Goal: Browse casually

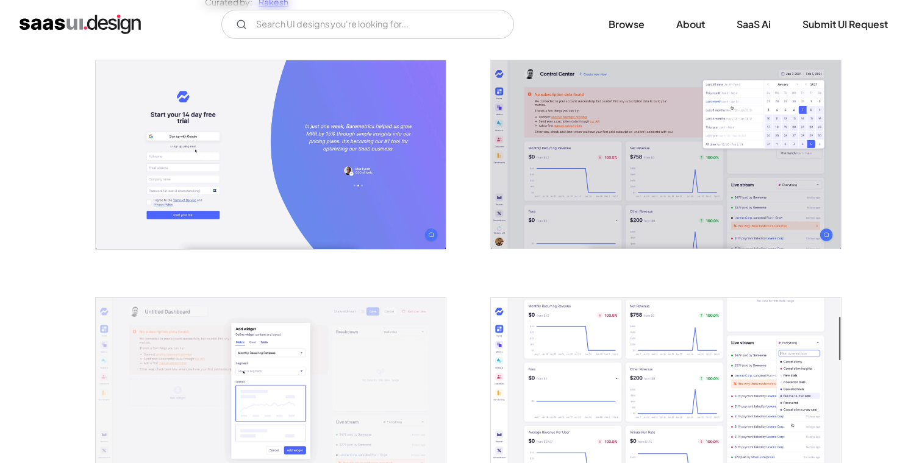
scroll to position [237, 0]
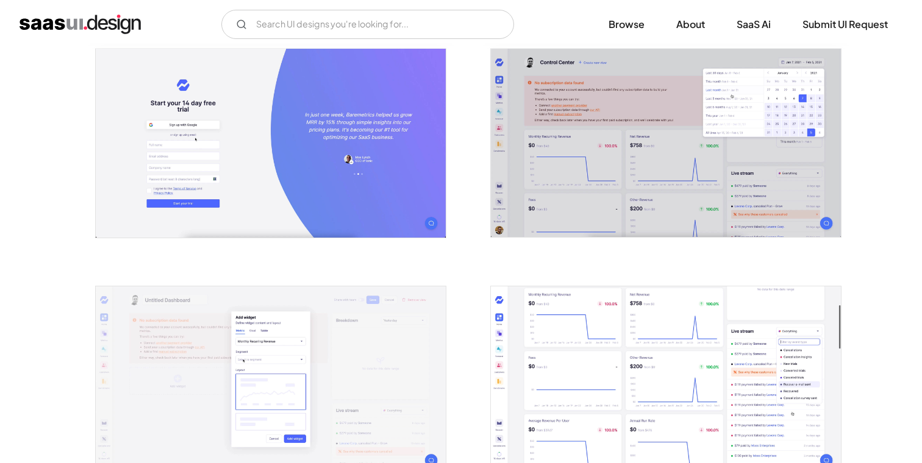
click at [614, 149] on img "open lightbox" at bounding box center [666, 143] width 350 height 188
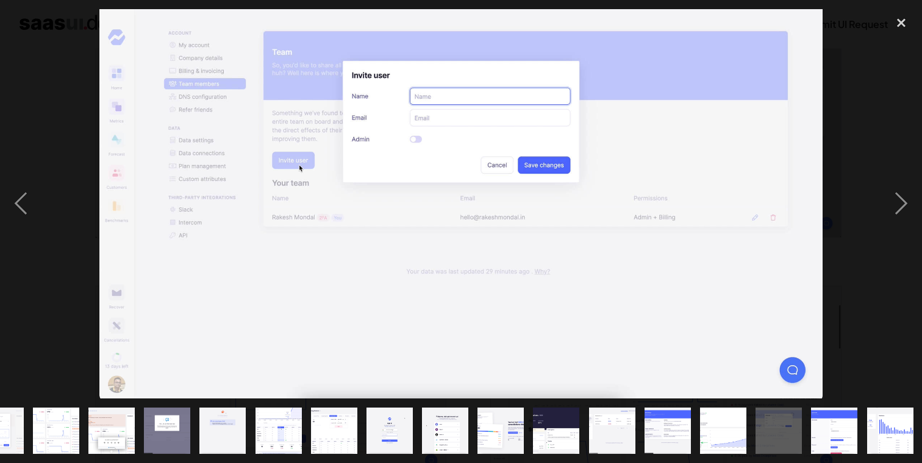
scroll to position [0, 144]
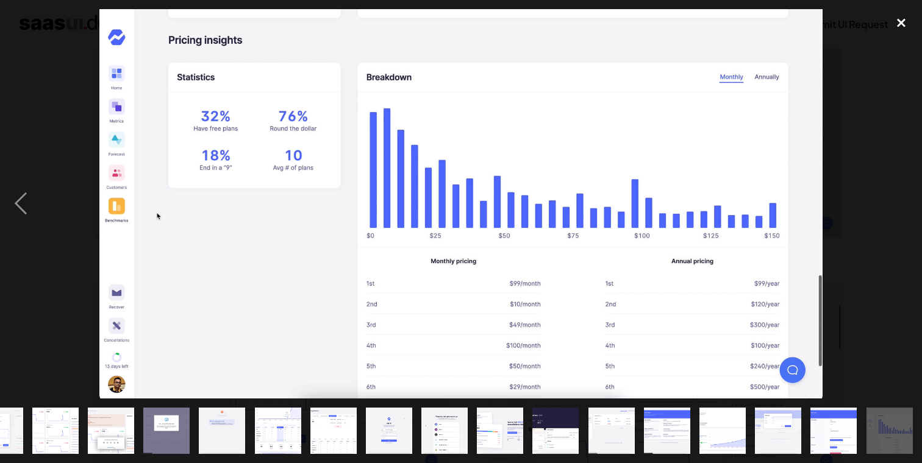
click at [906, 28] on div "close lightbox" at bounding box center [900, 22] width 41 height 27
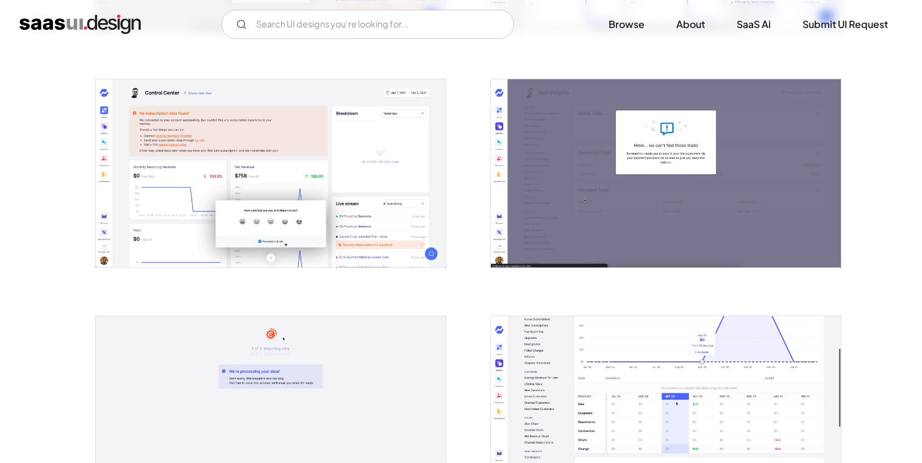
scroll to position [0, 0]
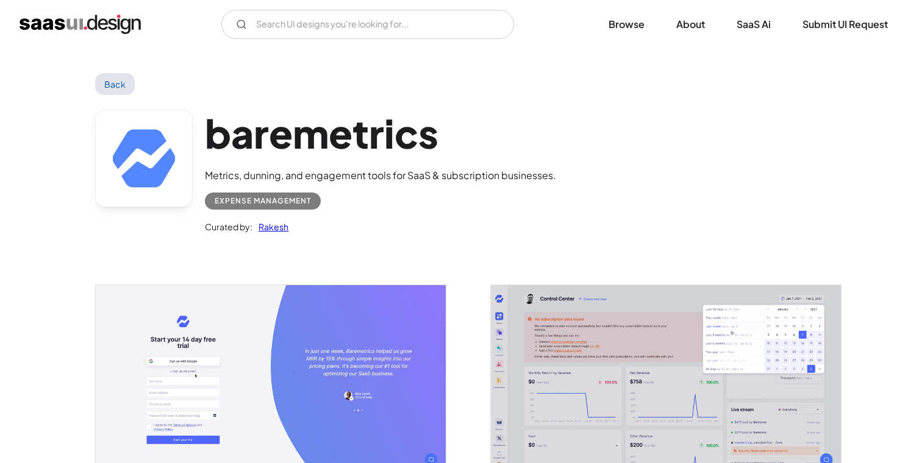
click at [115, 81] on link "Back" at bounding box center [115, 84] width 40 height 22
click at [603, 27] on link "Browse" at bounding box center [626, 24] width 65 height 27
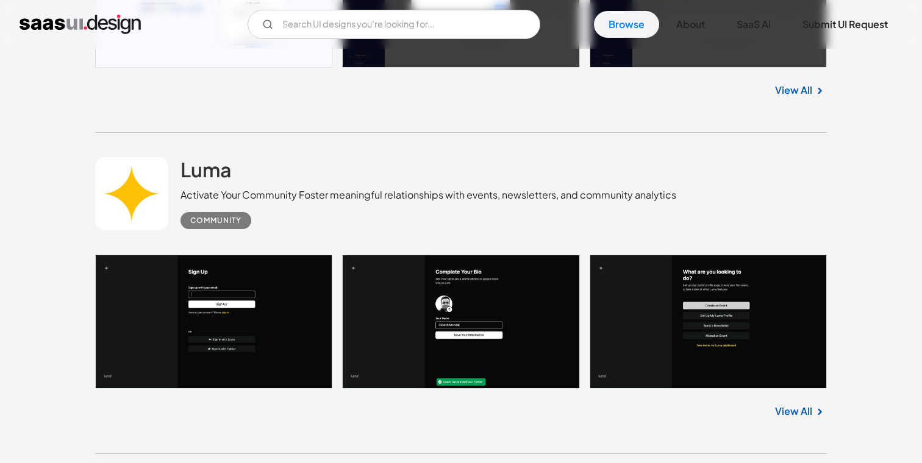
scroll to position [952, 0]
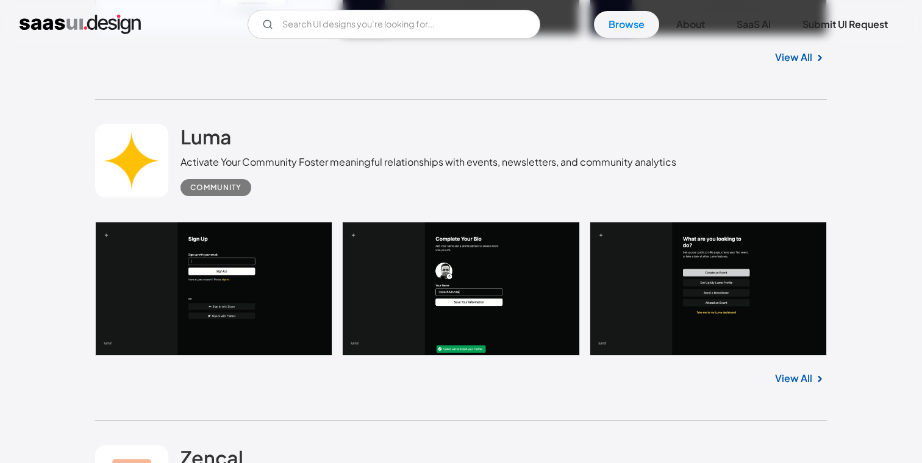
click at [672, 129] on div "Luma Activate Your Community [PERSON_NAME] meaningful relationships with events…" at bounding box center [428, 160] width 496 height 72
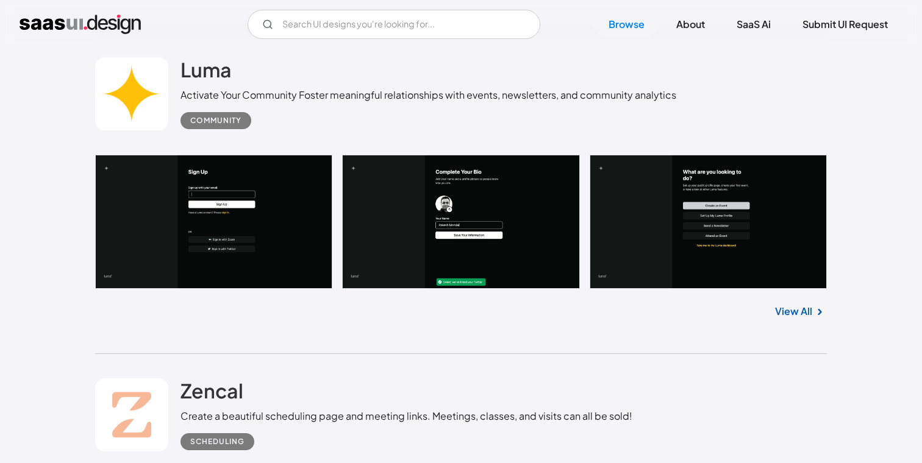
scroll to position [1055, 0]
